Goal: Task Accomplishment & Management: Complete application form

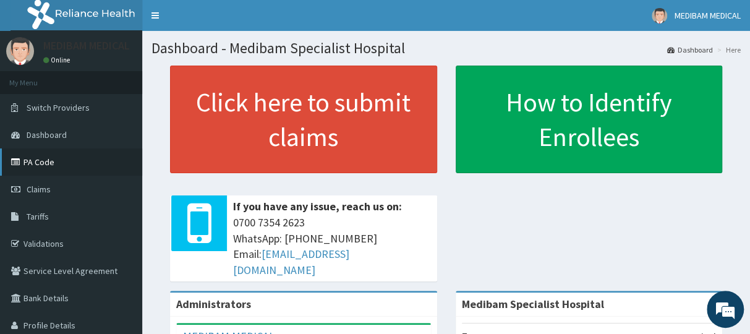
click at [38, 165] on link "PA Code" at bounding box center [71, 161] width 142 height 27
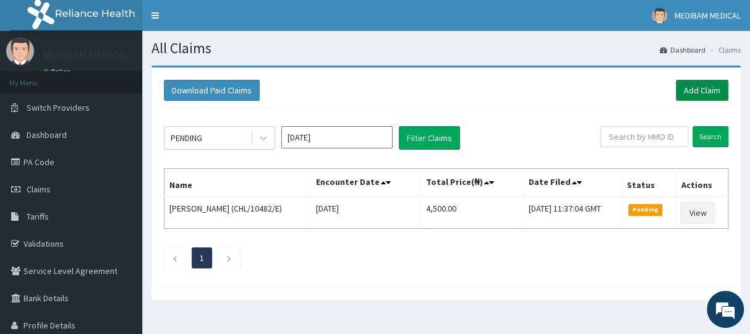
click at [699, 91] on link "Add Claim" at bounding box center [702, 90] width 53 height 21
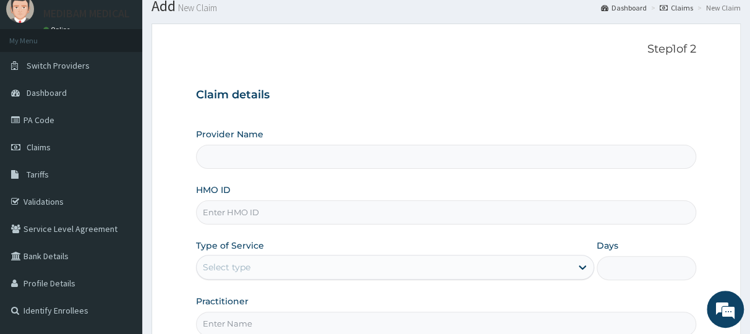
scroll to position [62, 0]
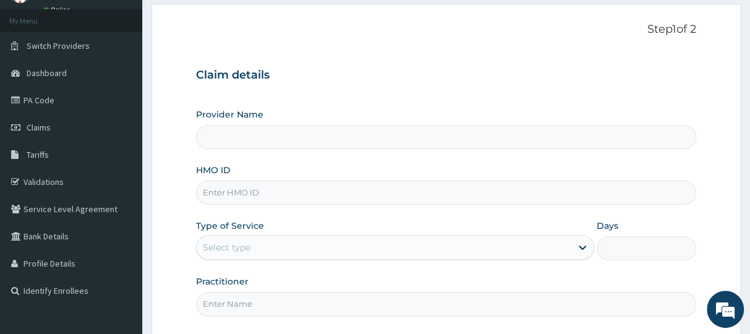
type input "Medibam Specialist Hospital"
click at [239, 194] on input "HMO ID" at bounding box center [446, 193] width 500 height 24
paste input "FAO/10060/A"
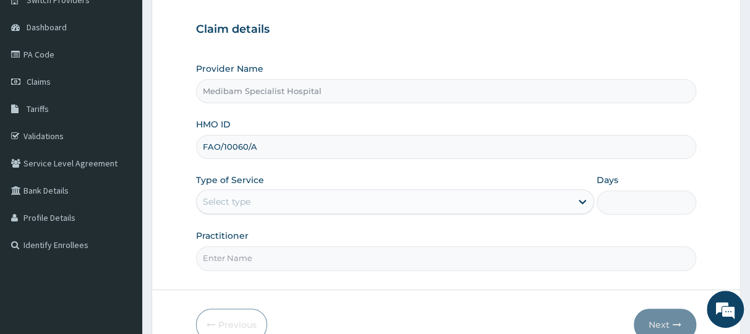
scroll to position [124, 0]
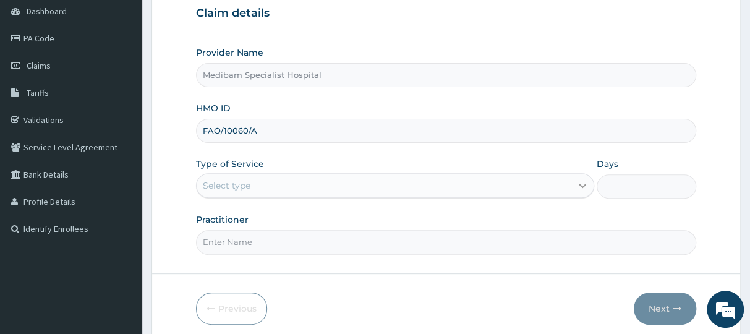
type input "FAO/10060/A"
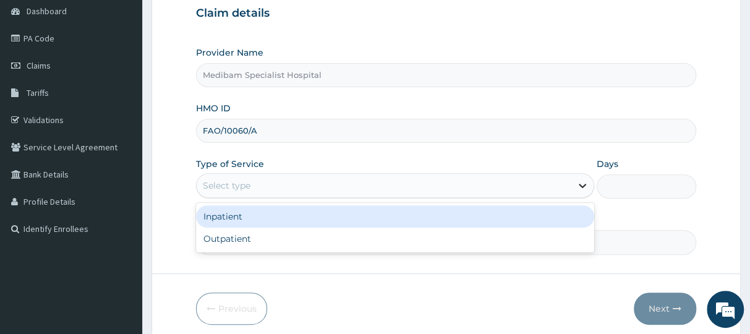
click at [582, 181] on icon at bounding box center [583, 185] width 12 height 12
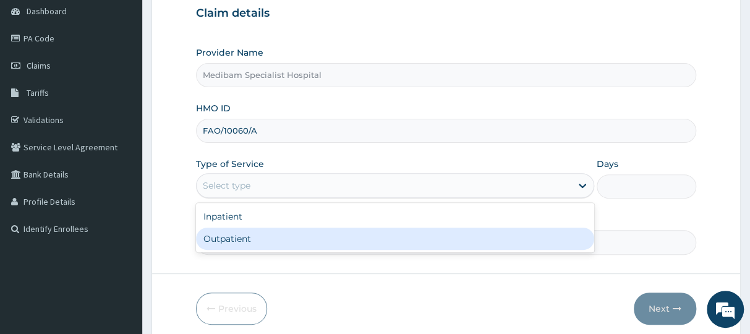
click at [475, 239] on div "Outpatient" at bounding box center [395, 239] width 398 height 22
type input "1"
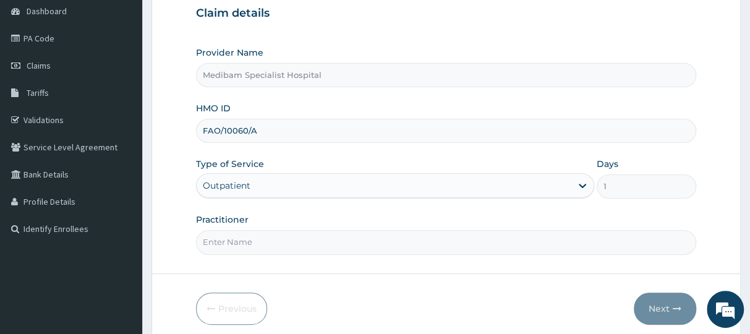
scroll to position [172, 0]
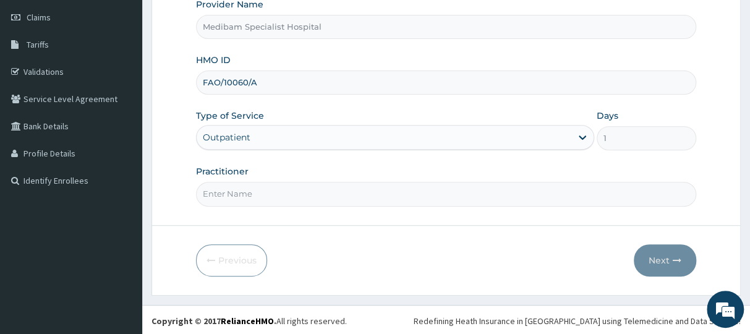
click at [441, 199] on input "Practitioner" at bounding box center [446, 194] width 500 height 24
type input "dr glory"
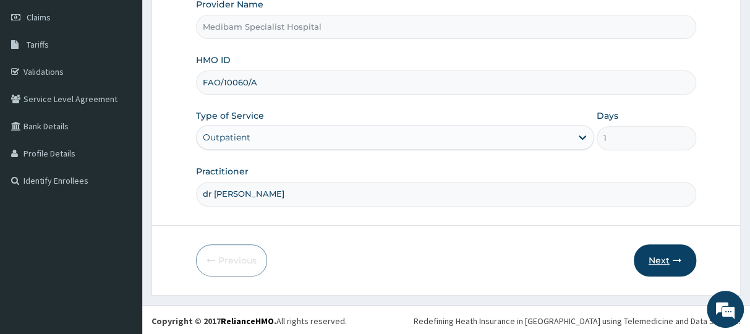
click at [664, 261] on button "Next" at bounding box center [665, 260] width 62 height 32
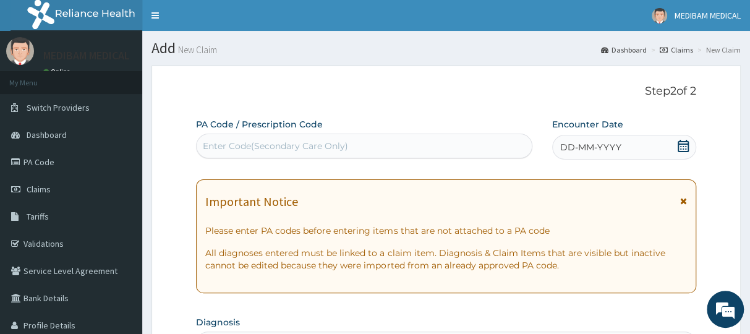
click at [591, 140] on div "DD-MM-YYYY" at bounding box center [625, 147] width 144 height 25
click at [661, 30] on link "MEDIBAM MEDICAL" at bounding box center [697, 15] width 108 height 31
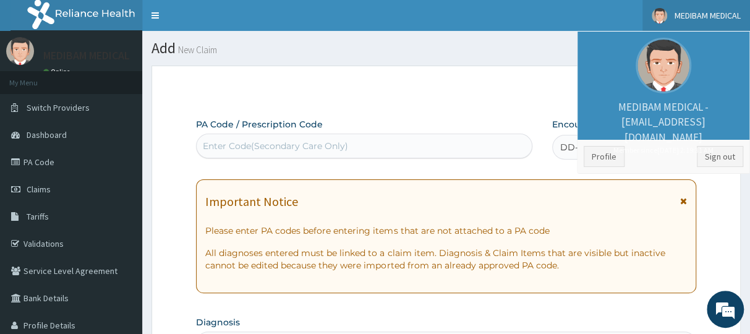
click at [528, 92] on p "Step 2 of 2" at bounding box center [446, 92] width 500 height 14
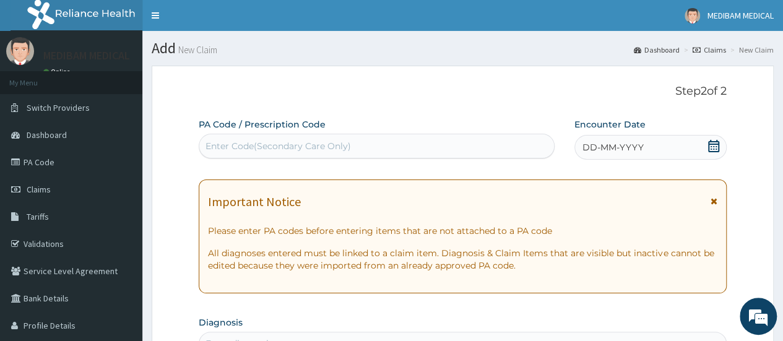
click at [708, 144] on icon at bounding box center [713, 146] width 11 height 12
click at [683, 30] on link "MEDIBAM MEDICAL" at bounding box center [729, 15] width 108 height 31
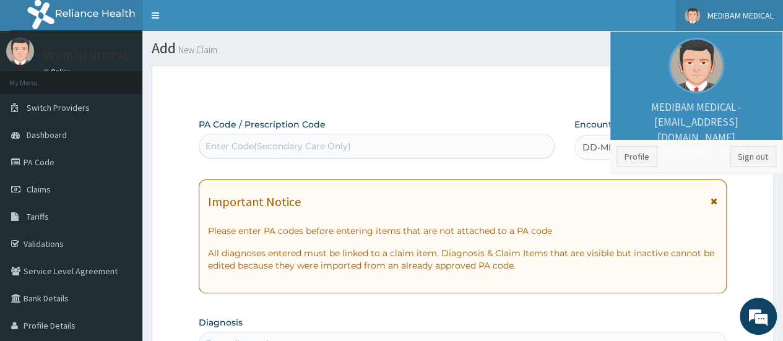
click at [561, 97] on p "Step 2 of 2" at bounding box center [463, 92] width 528 height 14
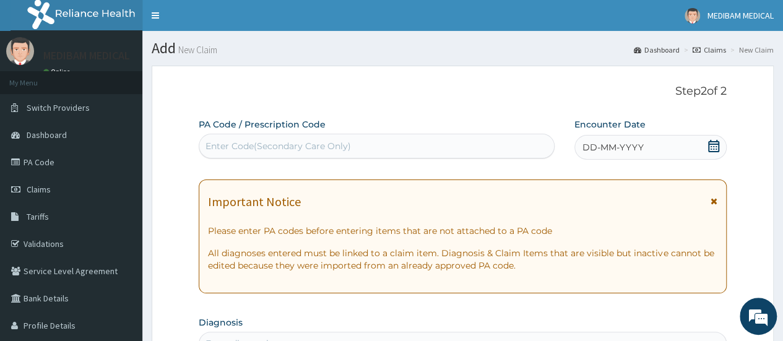
click at [715, 145] on icon at bounding box center [713, 146] width 11 height 12
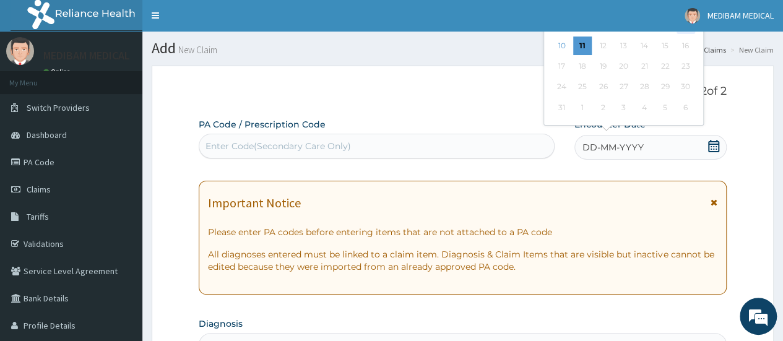
click at [684, 32] on div "9" at bounding box center [685, 25] width 19 height 19
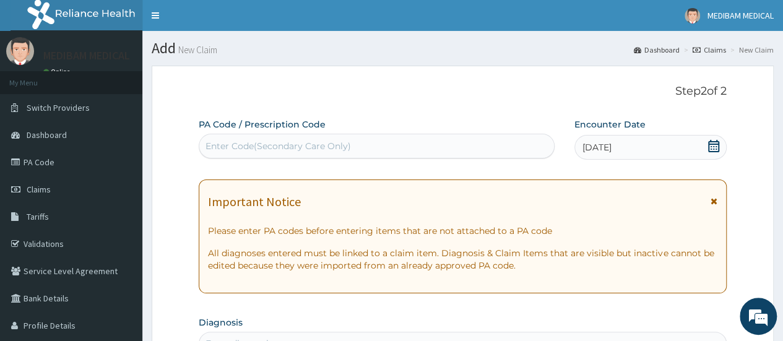
click at [275, 140] on div "Enter Code(Secondary Care Only)" at bounding box center [277, 146] width 145 height 12
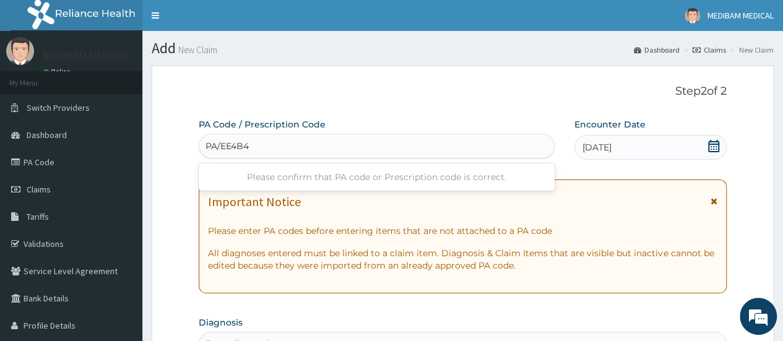
type input "PA/EE4B42"
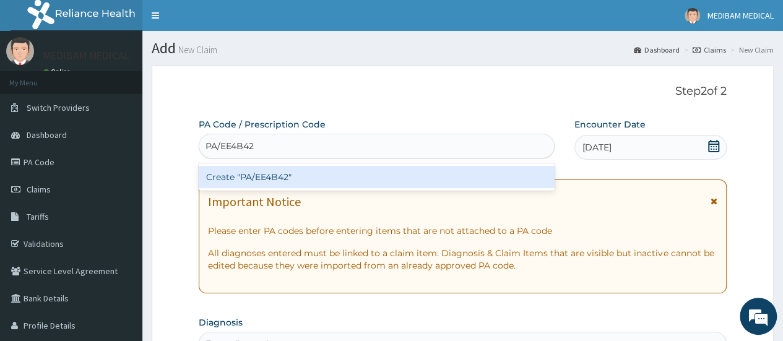
click at [259, 175] on div "Create "PA/EE4B42"" at bounding box center [376, 177] width 355 height 22
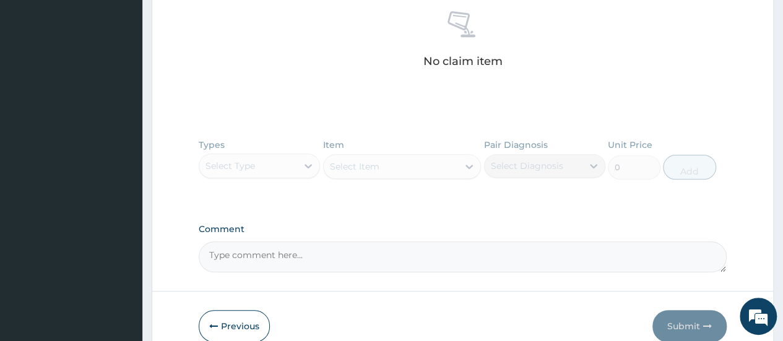
scroll to position [495, 0]
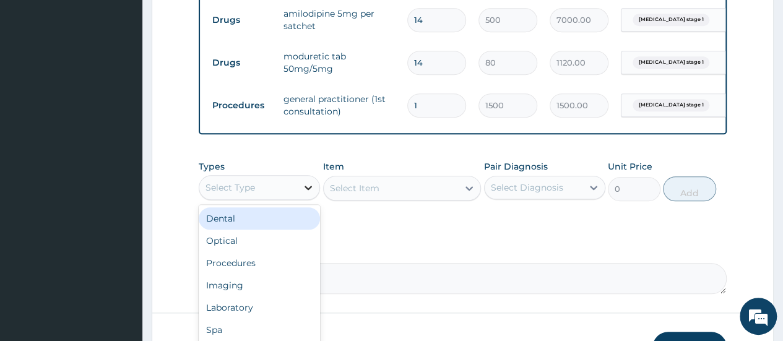
click at [311, 194] on icon at bounding box center [308, 187] width 12 height 12
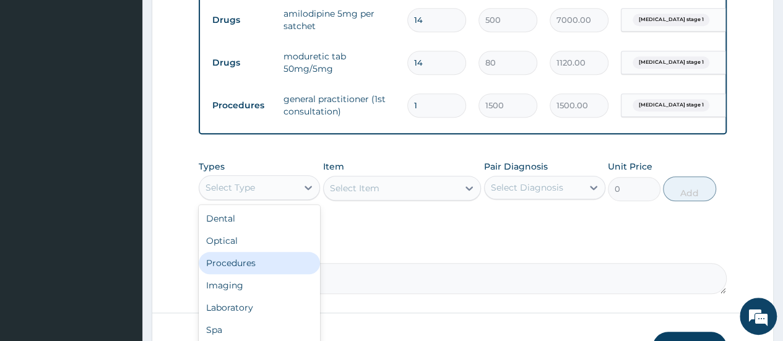
drag, startPoint x: 255, startPoint y: 271, endPoint x: 280, endPoint y: 270, distance: 24.8
click at [260, 271] on div "Procedures" at bounding box center [259, 263] width 121 height 22
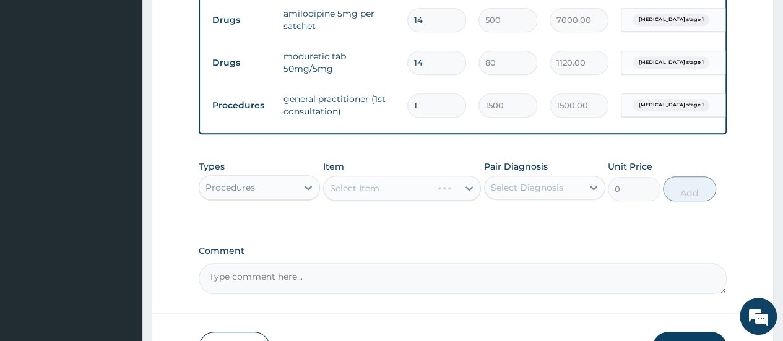
click at [466, 194] on div "Select Item" at bounding box center [402, 188] width 158 height 25
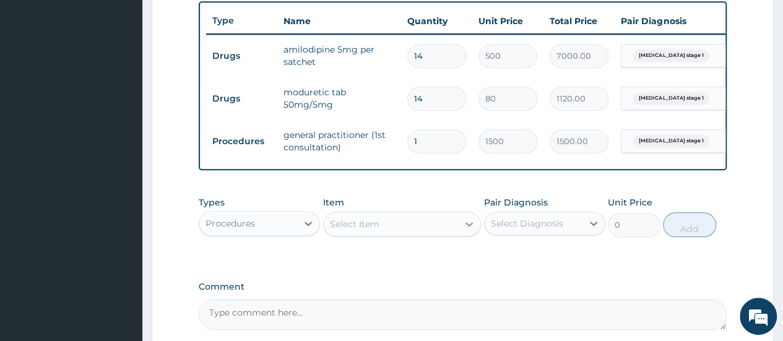
scroll to position [433, 0]
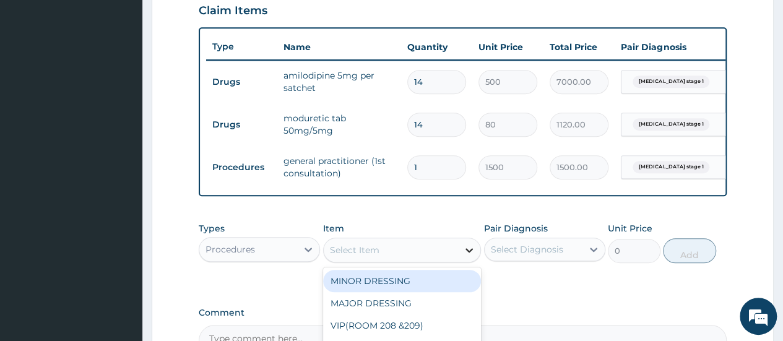
click at [467, 256] on icon at bounding box center [469, 250] width 12 height 12
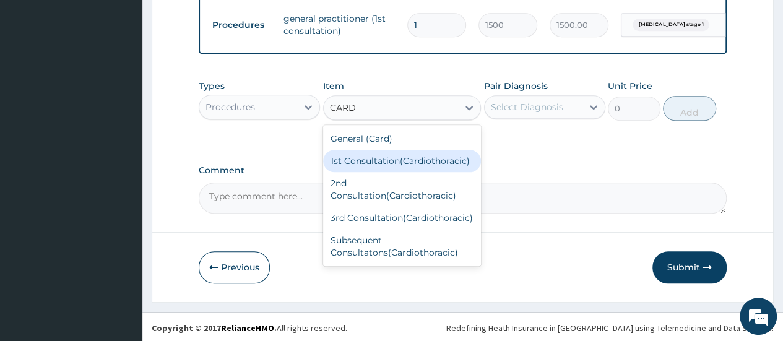
scroll to position [585, 0]
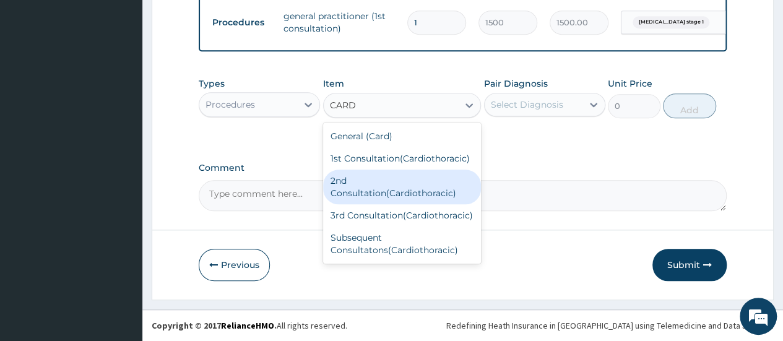
type input "CARD"
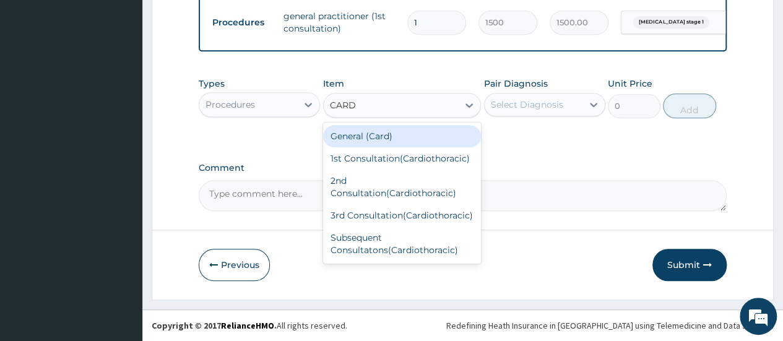
type input "CARDI"
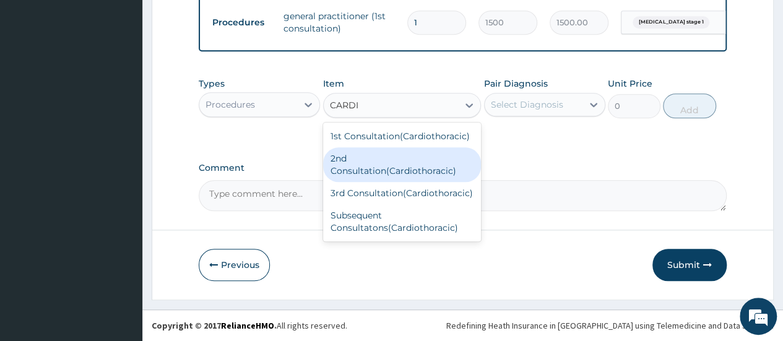
click at [401, 163] on div "2nd Consultation(Cardiothoracic)" at bounding box center [402, 164] width 158 height 35
type input "8000"
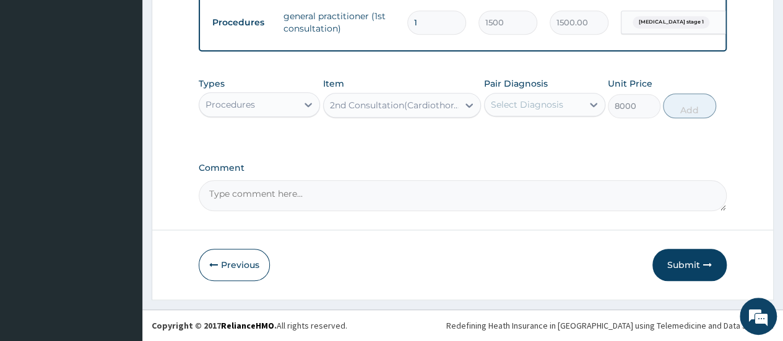
click at [578, 97] on div "Select Diagnosis" at bounding box center [533, 105] width 98 height 20
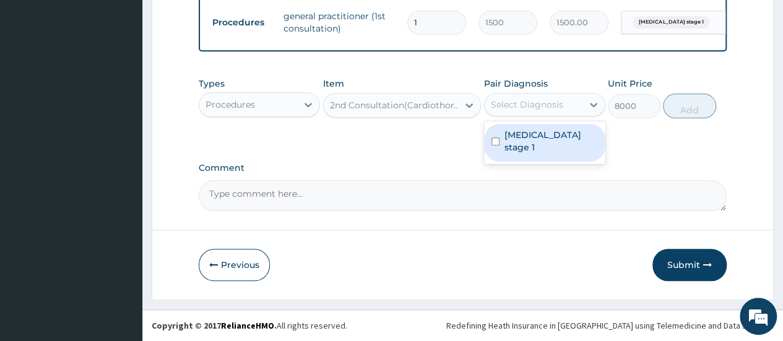
click at [552, 134] on label "Hypertension stage 1" at bounding box center [550, 141] width 93 height 25
checkbox input "true"
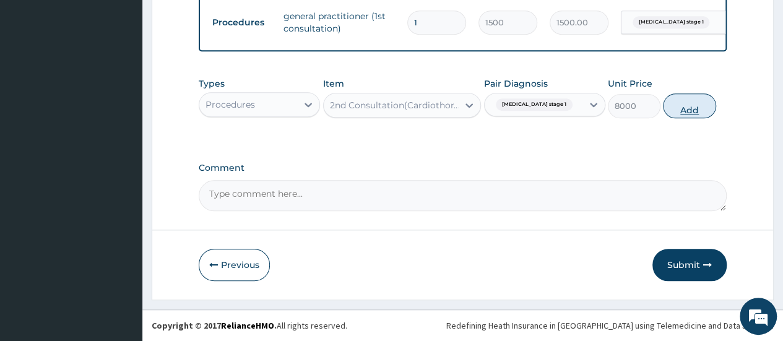
click at [678, 111] on button "Add" at bounding box center [689, 105] width 53 height 25
type input "0"
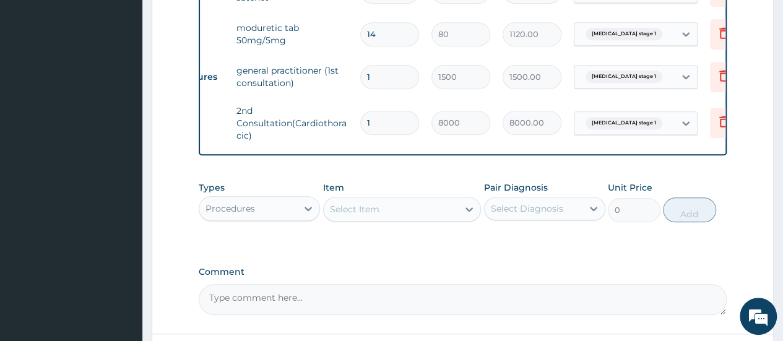
scroll to position [0, 93]
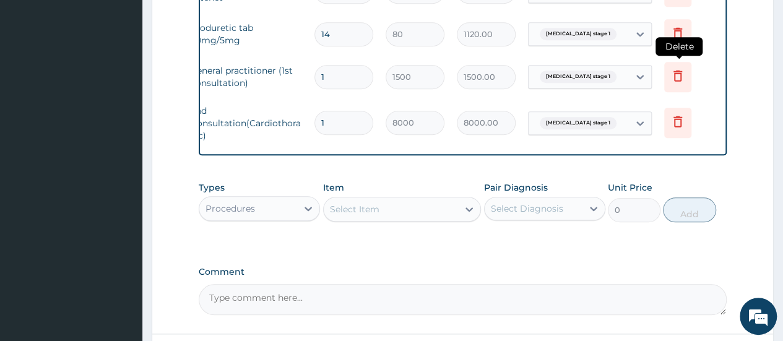
click at [681, 77] on icon at bounding box center [677, 75] width 15 height 15
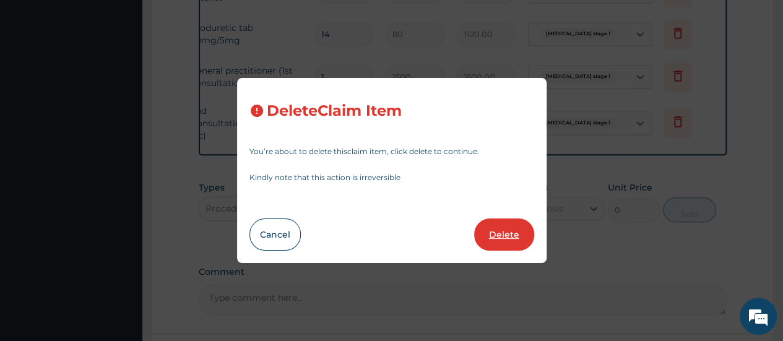
click at [504, 238] on button "Delete" at bounding box center [504, 234] width 60 height 32
type input "8000"
type input "8000.00"
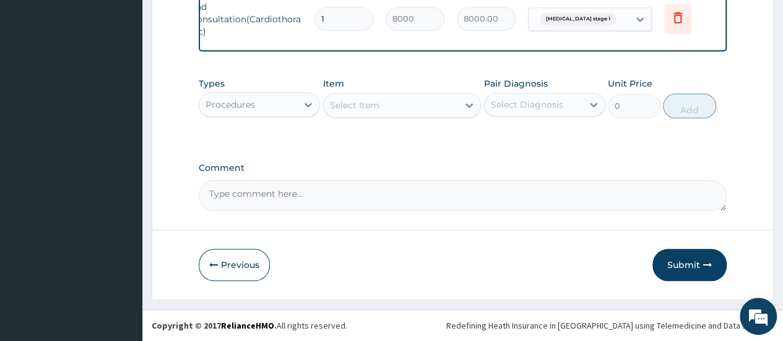
scroll to position [592, 0]
click at [684, 264] on button "Submit" at bounding box center [689, 265] width 74 height 32
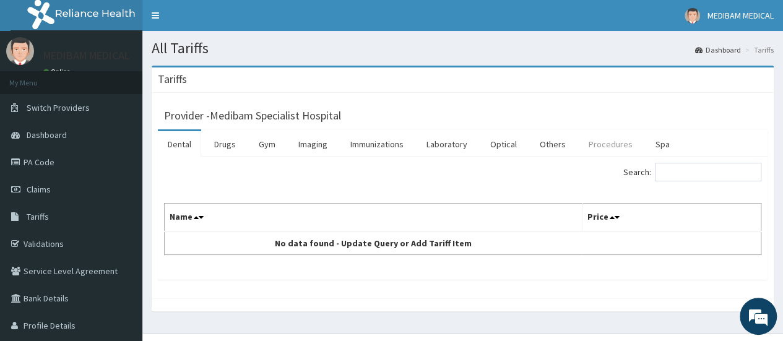
click at [600, 141] on link "Procedures" at bounding box center [610, 144] width 64 height 26
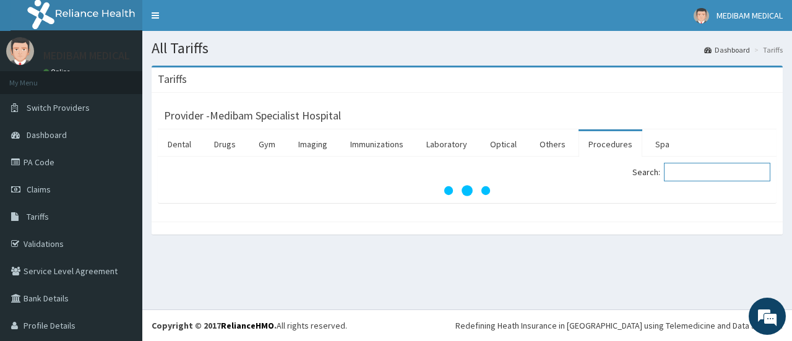
click at [682, 172] on input "Search:" at bounding box center [717, 172] width 106 height 19
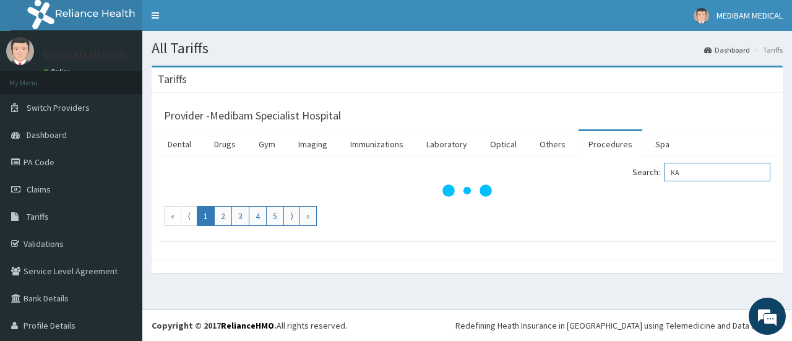
type input "K"
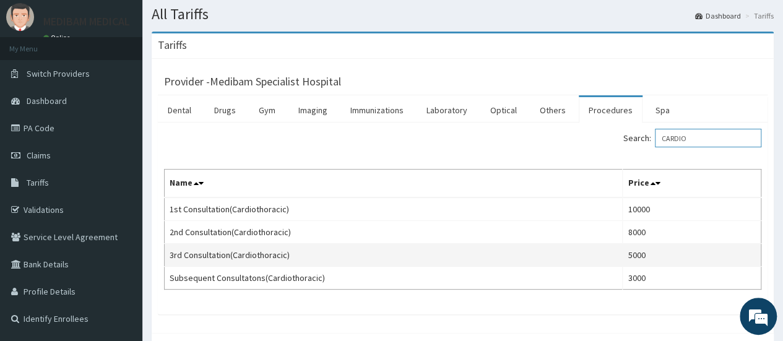
scroll to position [62, 0]
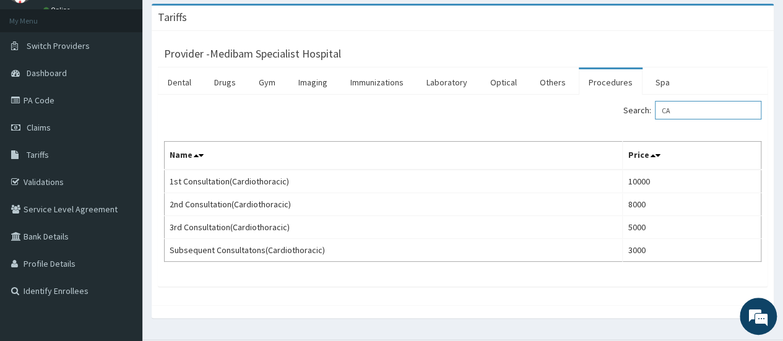
type input "C"
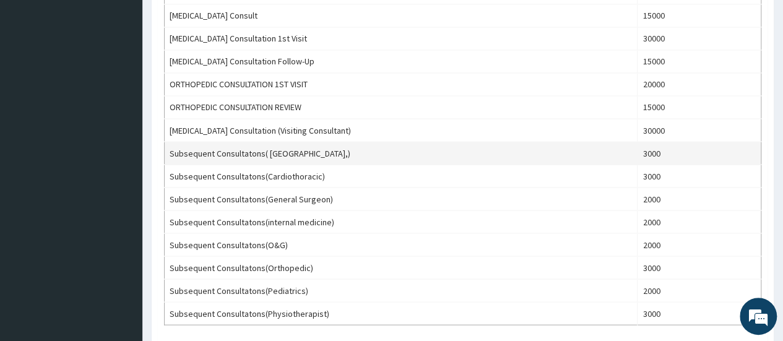
scroll to position [866, 0]
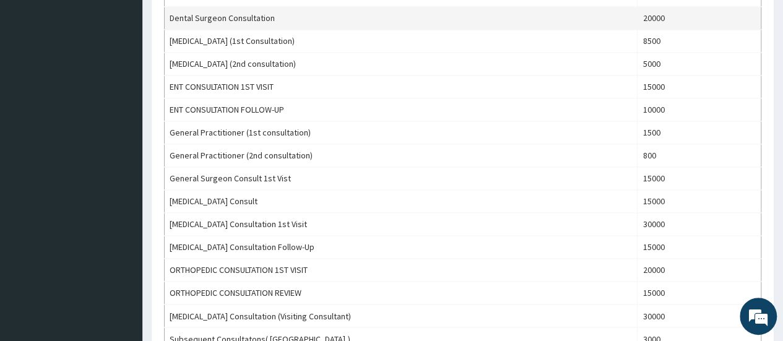
type input "CONSULT"
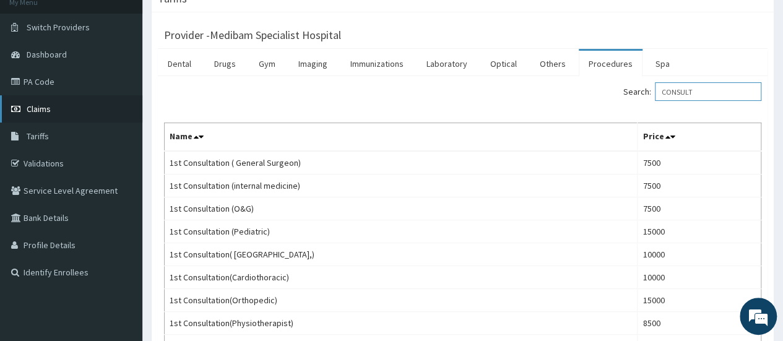
scroll to position [62, 0]
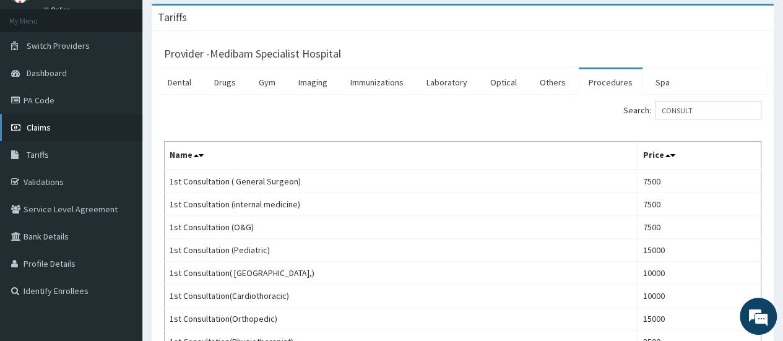
click at [43, 119] on link "Claims" at bounding box center [71, 127] width 142 height 27
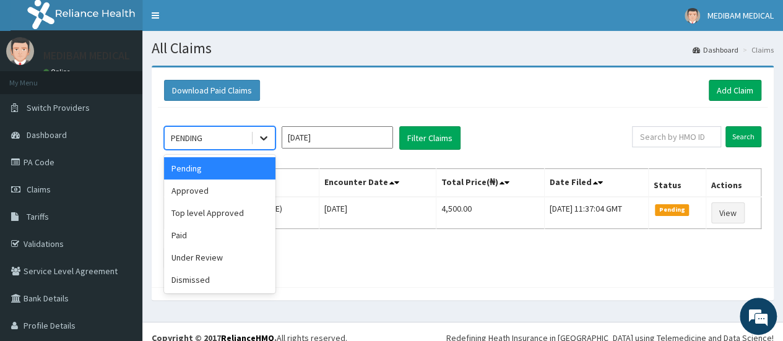
click at [263, 135] on icon at bounding box center [263, 138] width 12 height 12
click at [218, 192] on div "Approved" at bounding box center [219, 190] width 111 height 22
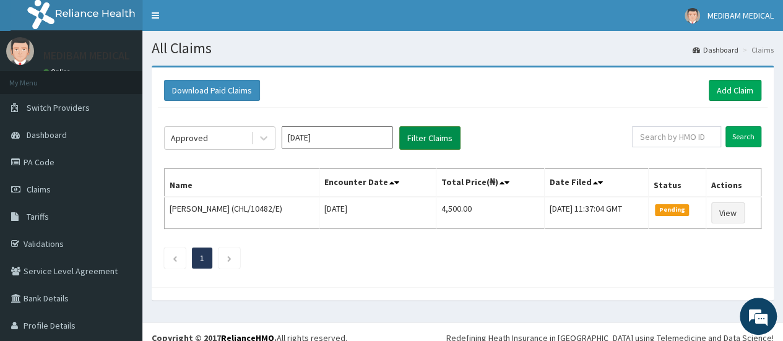
click at [410, 135] on button "Filter Claims" at bounding box center [429, 138] width 61 height 24
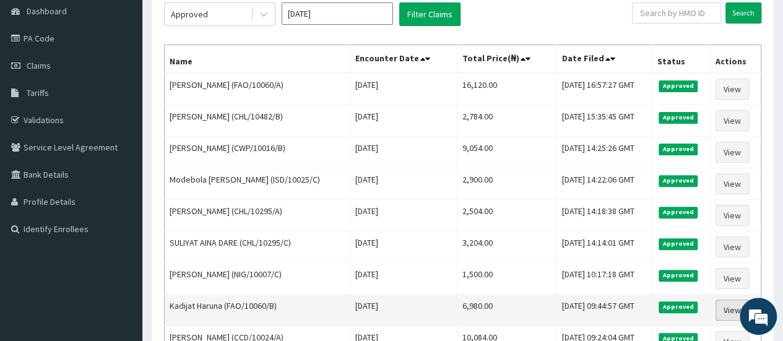
click at [729, 305] on link "View" at bounding box center [731, 309] width 33 height 21
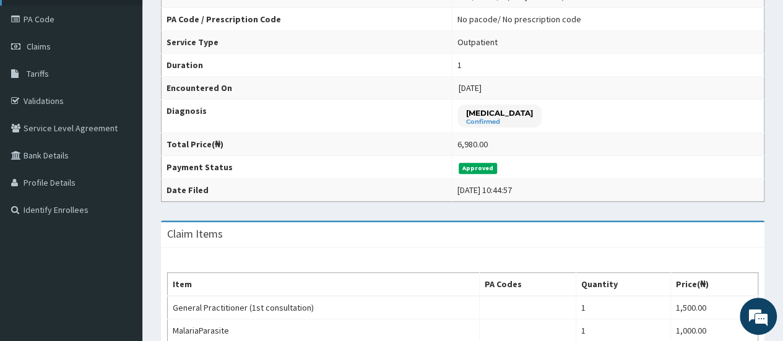
scroll to position [124, 0]
